Goal: Navigation & Orientation: Find specific page/section

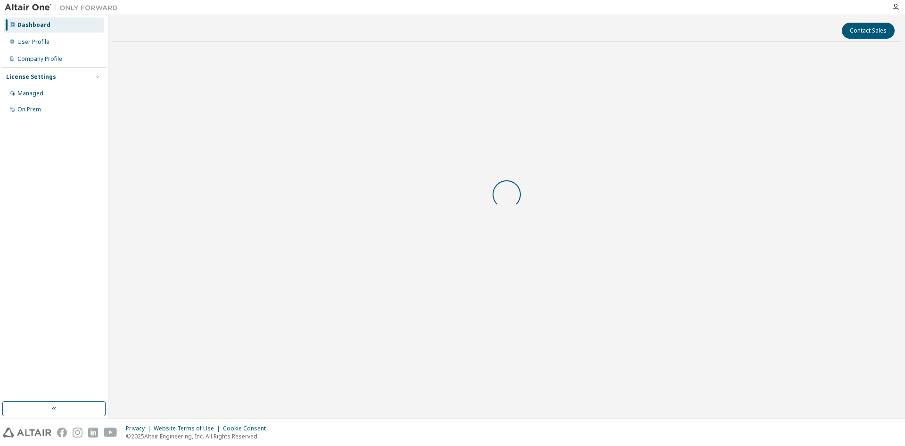
click at [441, 252] on div at bounding box center [506, 194] width 787 height 289
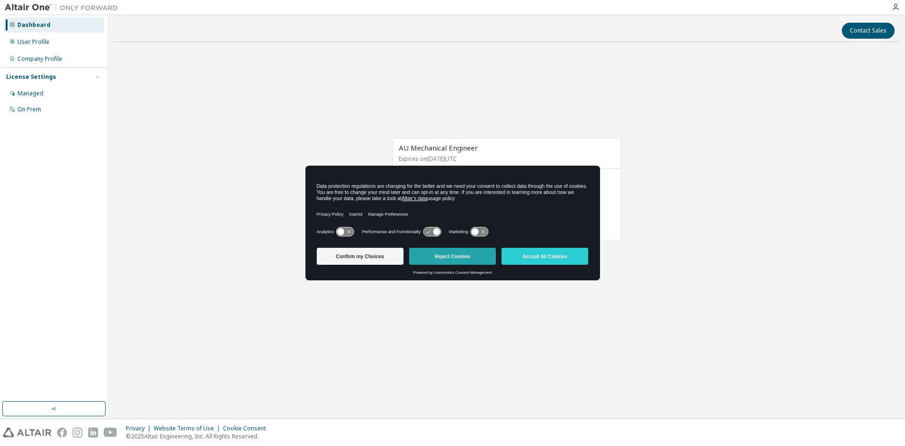
click at [444, 254] on button "Reject Cookies" at bounding box center [452, 256] width 87 height 17
